Goal: Transaction & Acquisition: Purchase product/service

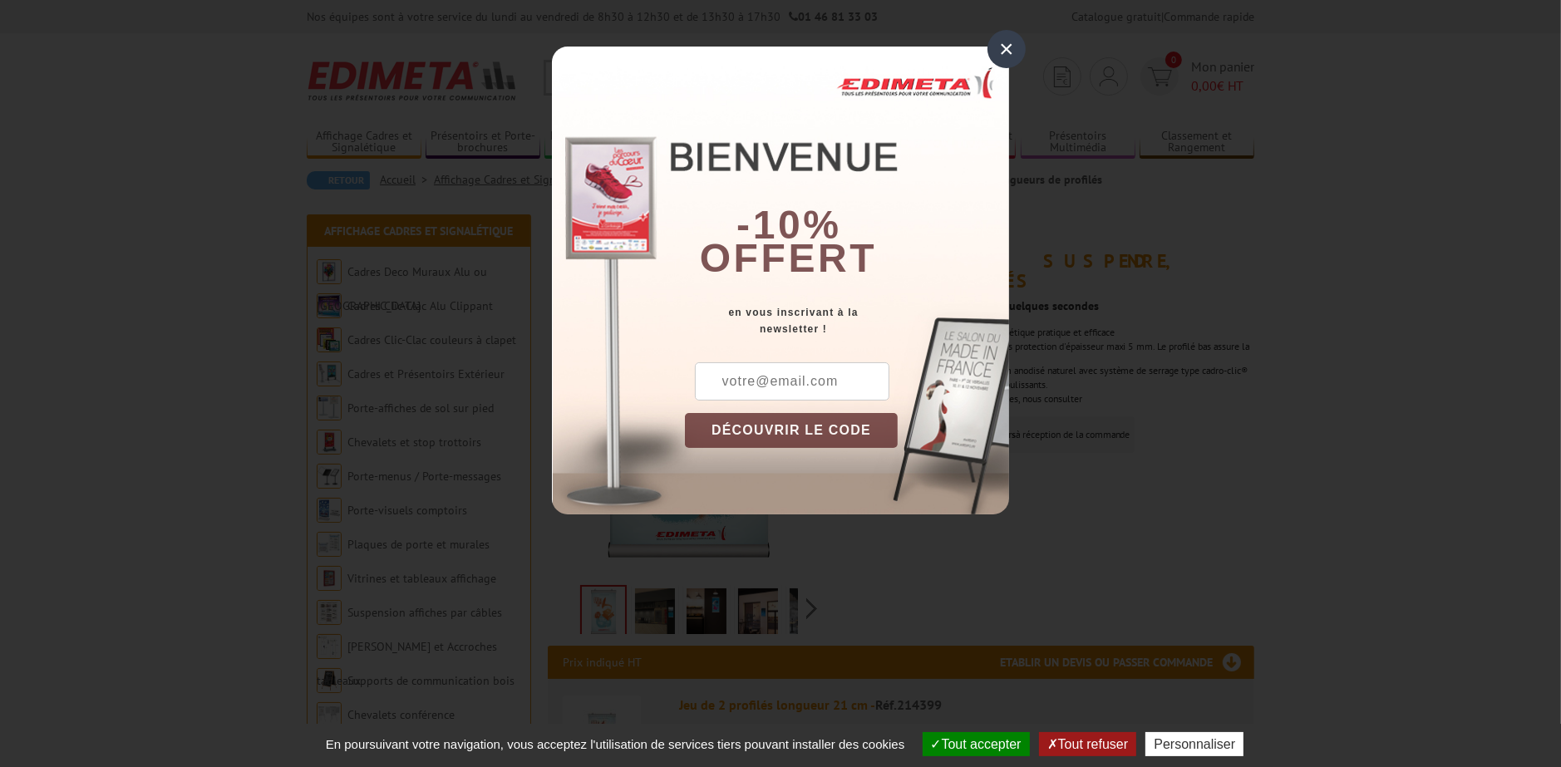
click at [1006, 47] on div "×" at bounding box center [1006, 49] width 38 height 38
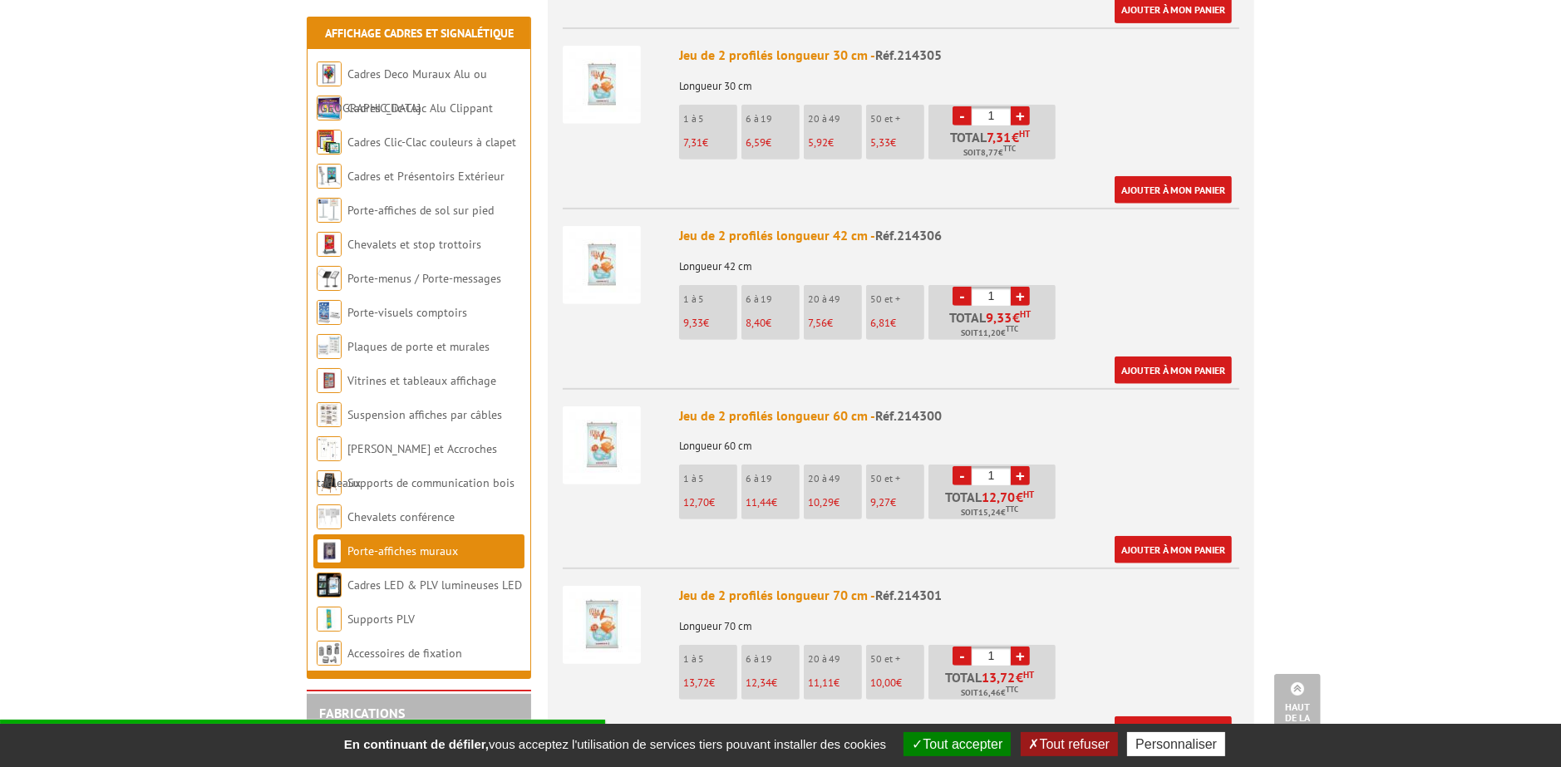
scroll to position [831, 0]
click at [696, 494] on span "12,70" at bounding box center [696, 501] width 26 height 14
click at [1018, 465] on link "+" at bounding box center [1020, 474] width 19 height 19
click at [1021, 465] on link "+" at bounding box center [1020, 474] width 19 height 19
type input "3"
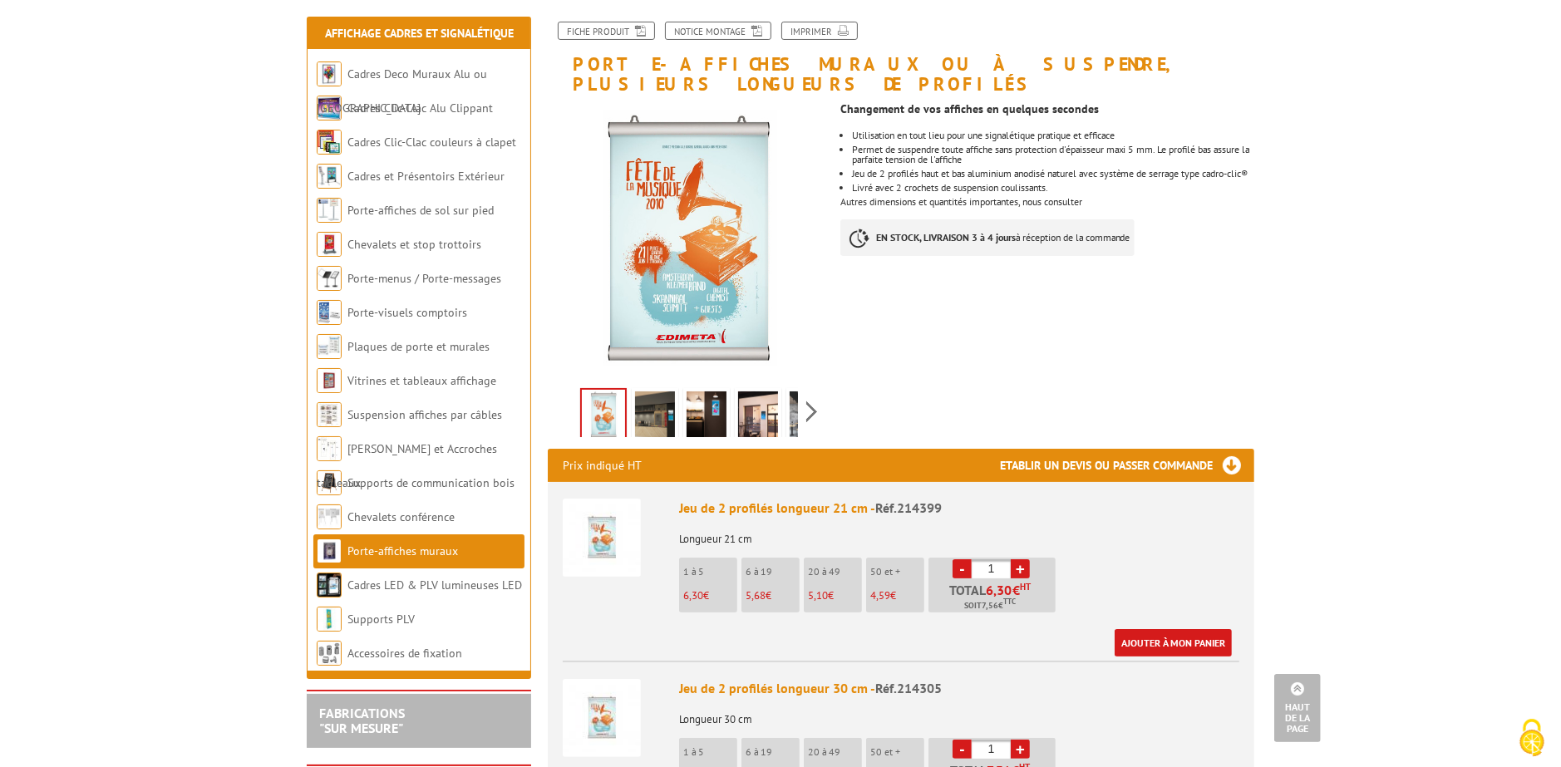
scroll to position [0, 0]
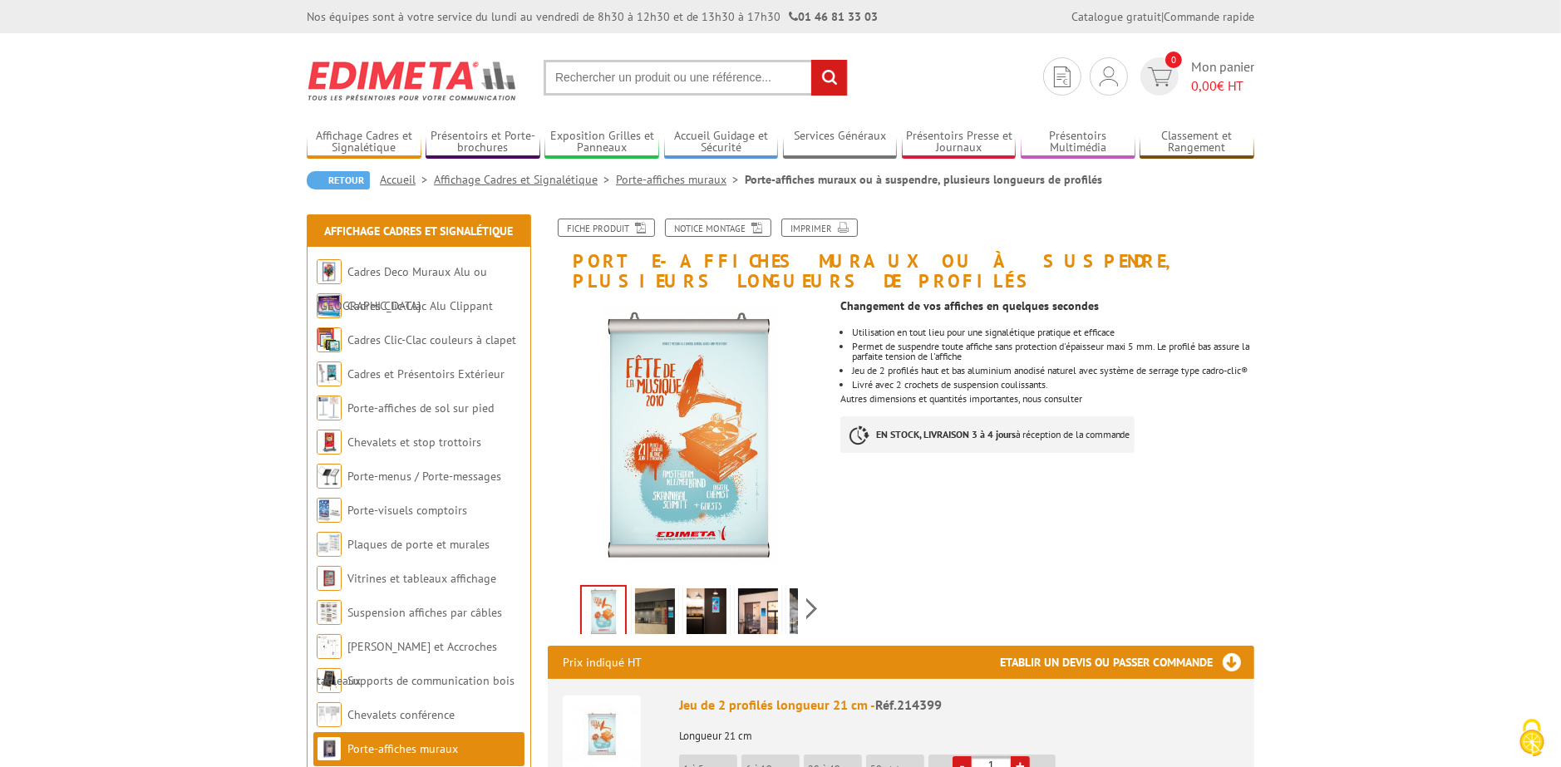
click at [585, 84] on input "text" at bounding box center [696, 78] width 304 height 36
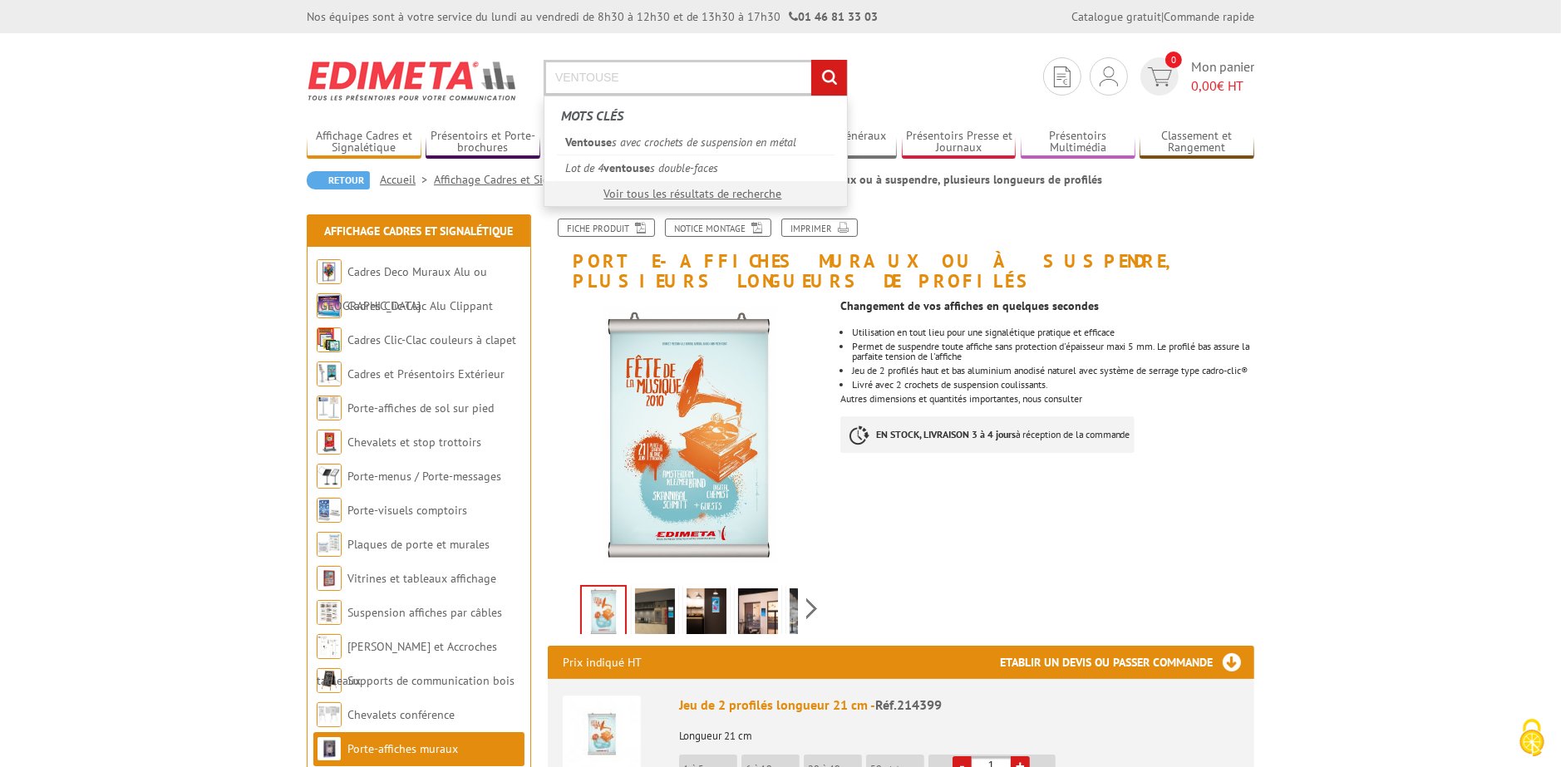
type input "VENTOUSE"
click at [811, 60] on input "rechercher" at bounding box center [829, 78] width 36 height 36
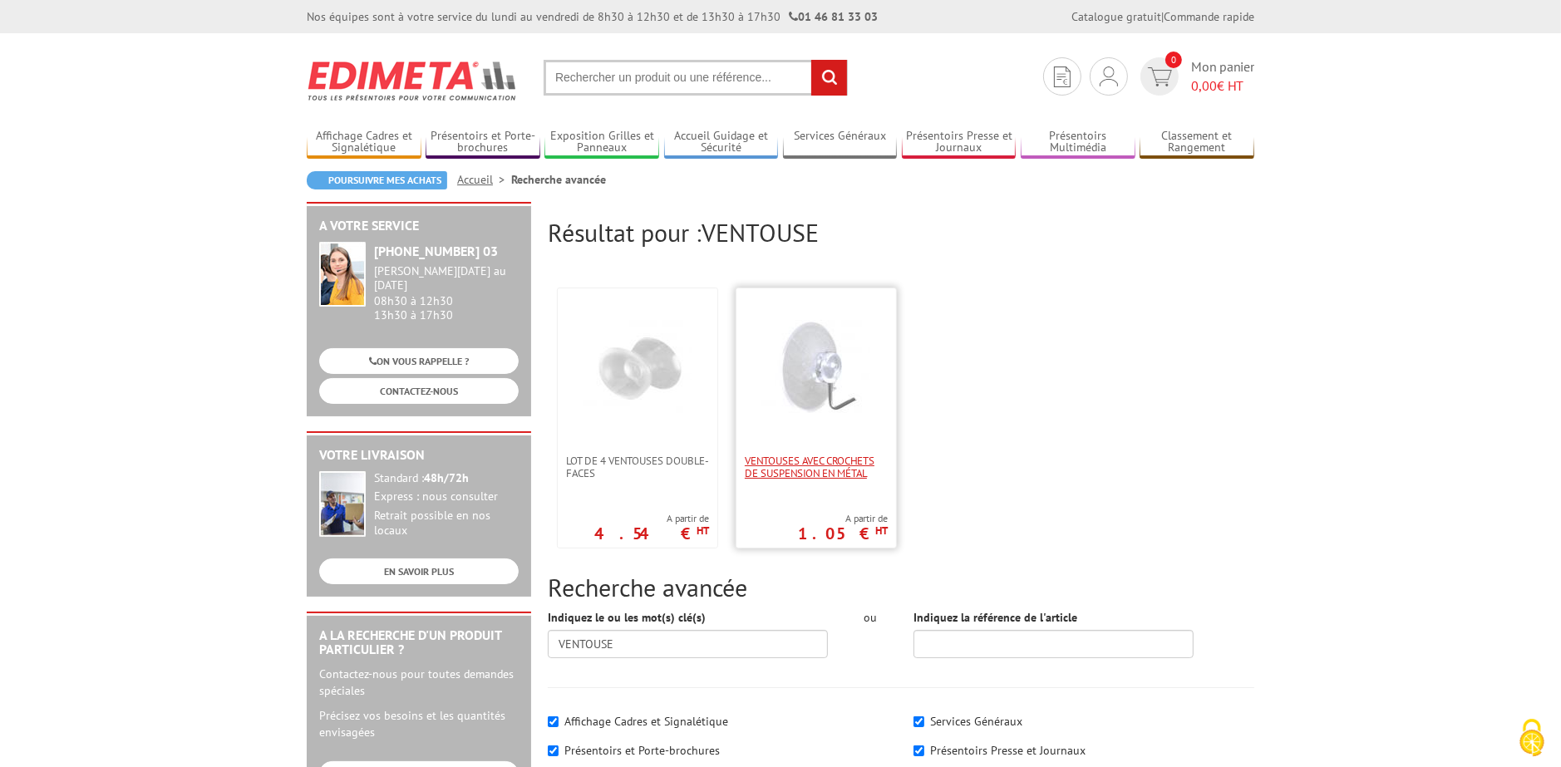
click at [775, 474] on span "Ventouses avec crochets de suspension en métal" at bounding box center [816, 467] width 143 height 25
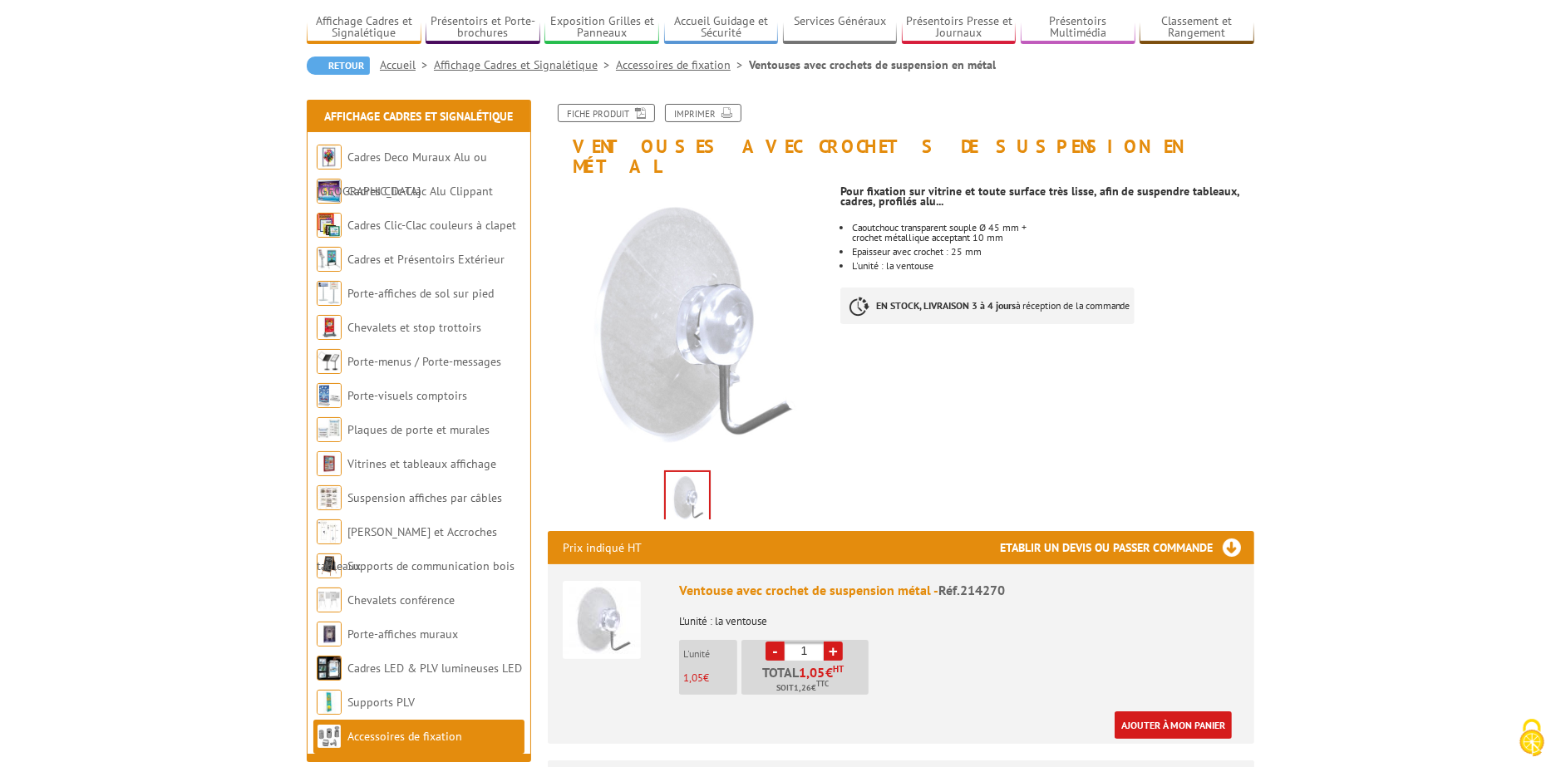
scroll to position [166, 0]
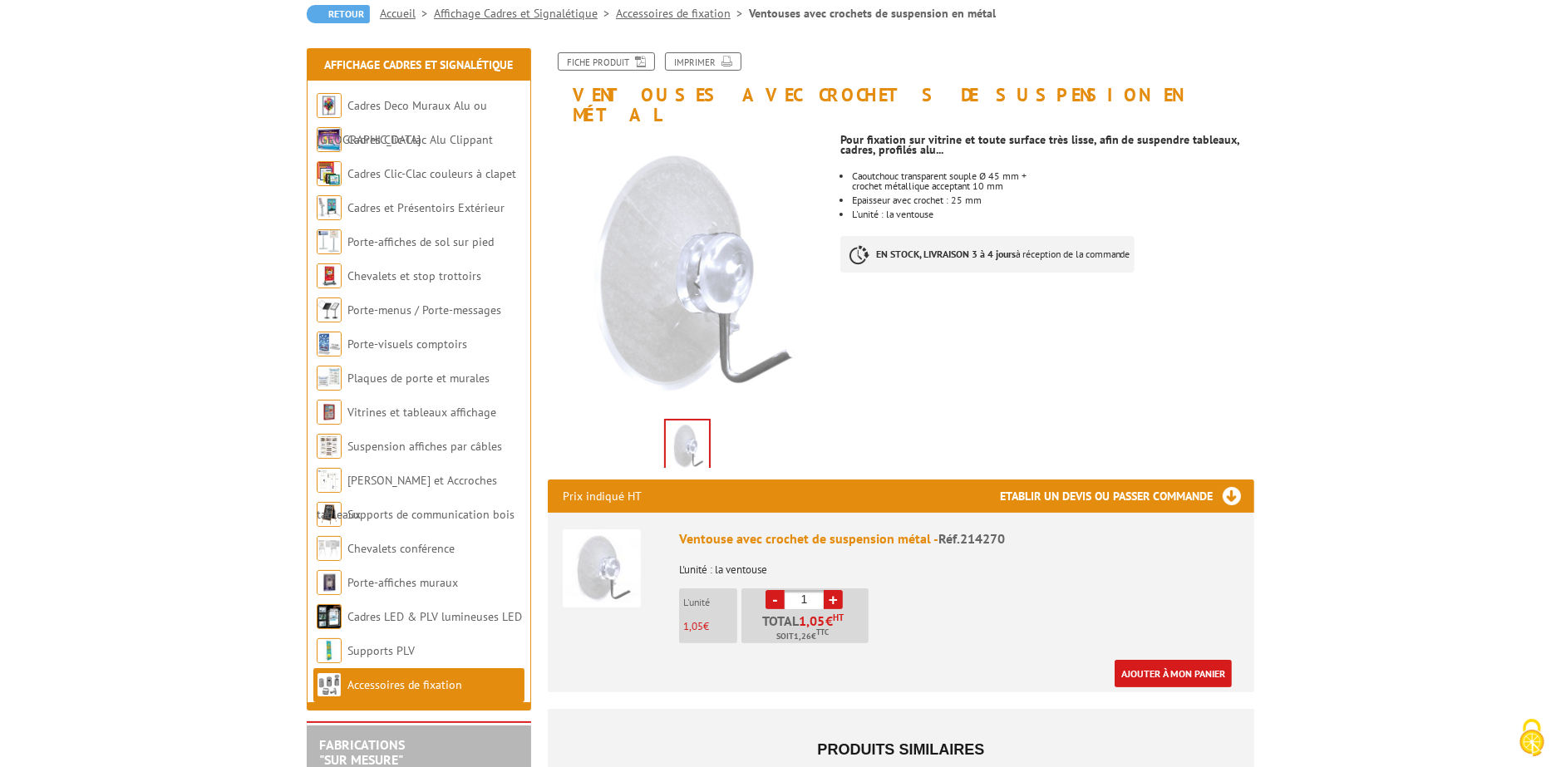
click at [1381, 408] on body "Nos équipes sont à votre service du lundi au vendredi de 8h30 à 12h30 et de 13h…" at bounding box center [780, 725] width 1561 height 1783
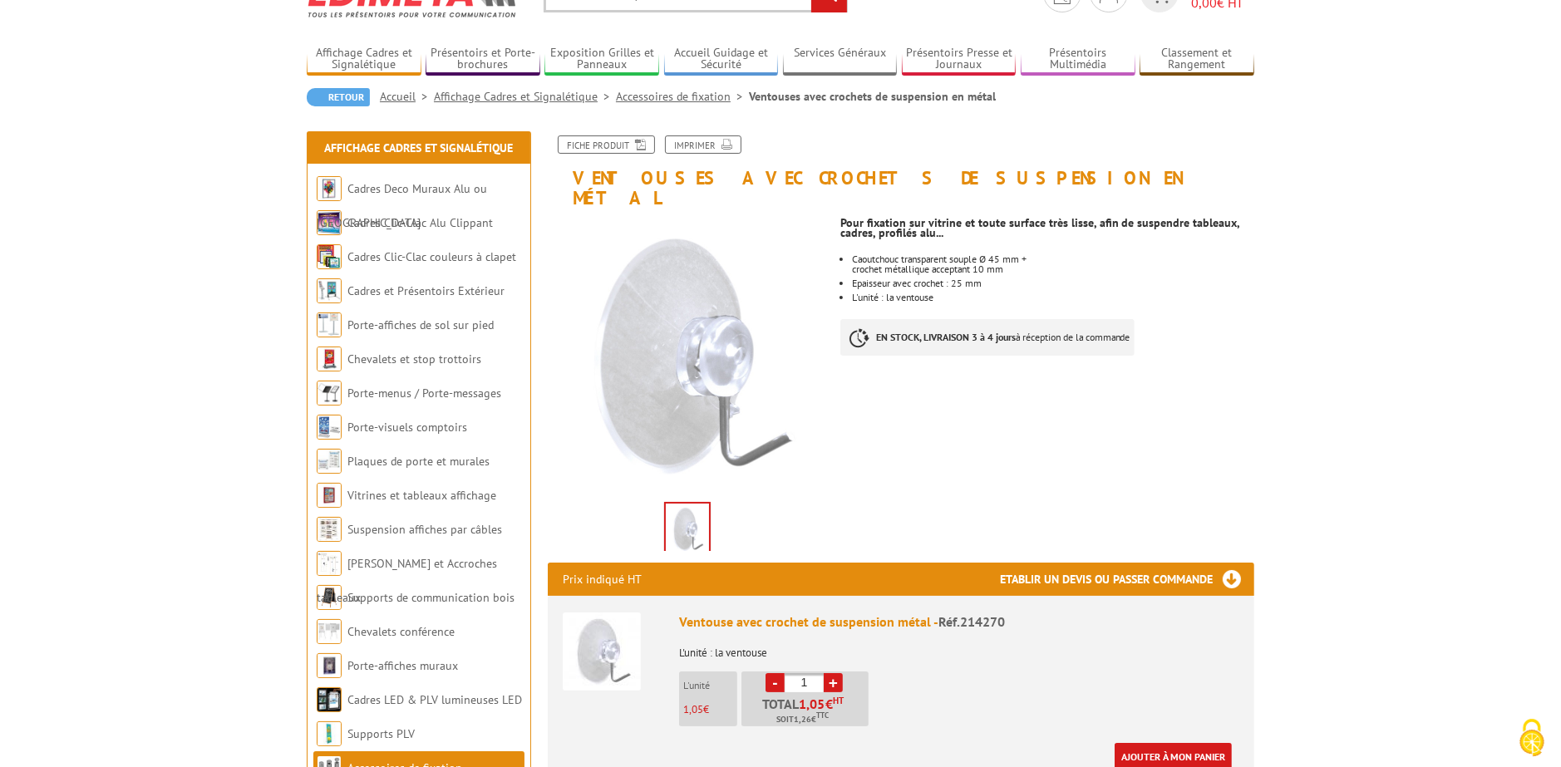
scroll to position [0, 0]
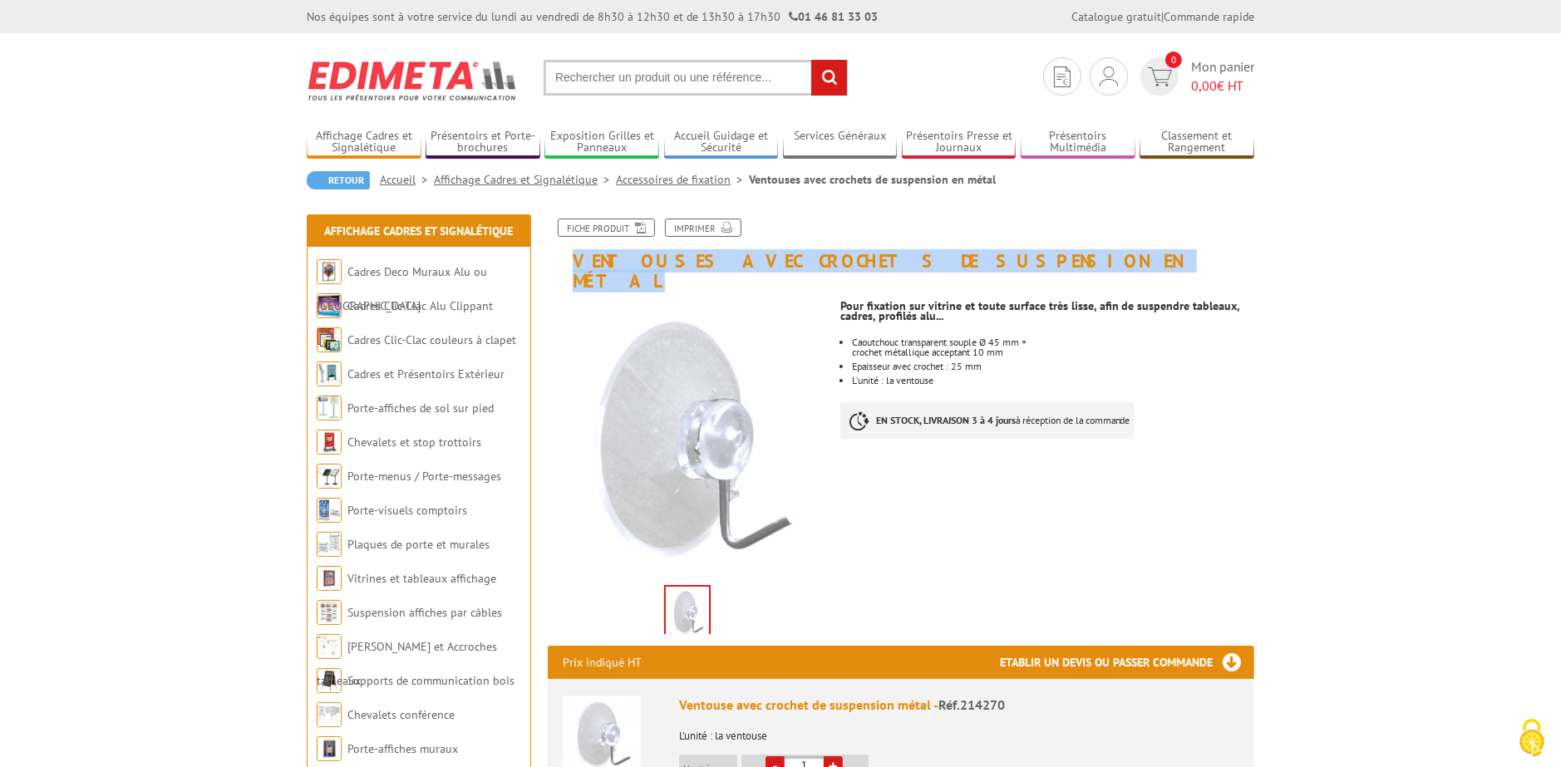
drag, startPoint x: 574, startPoint y: 256, endPoint x: 1023, endPoint y: 264, distance: 448.9
click at [1023, 264] on h1 "Ventouses avec crochets de suspension en métal" at bounding box center [900, 255] width 731 height 72
copy h1 "Ventouses avec crochets de suspension en métal"
